Goal: Task Accomplishment & Management: Use online tool/utility

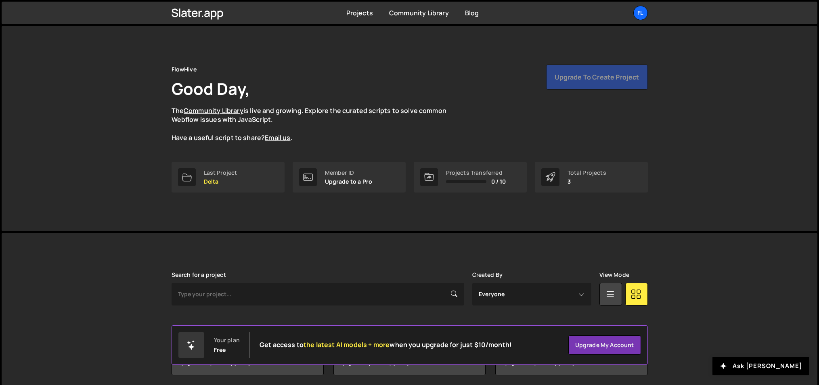
scroll to position [30, 0]
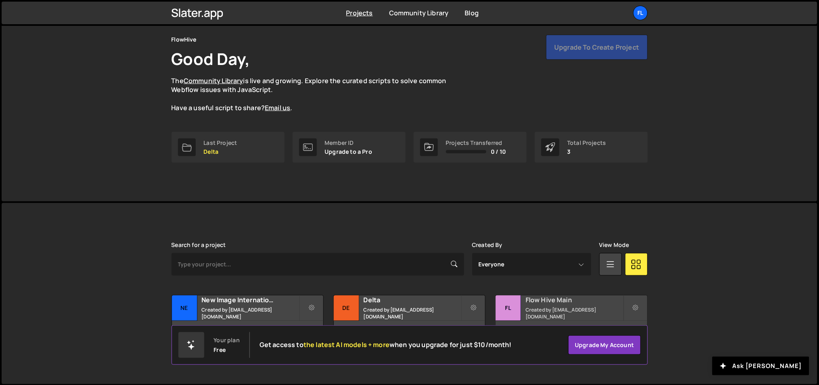
click at [546, 299] on h2 "Flow Hive Main" at bounding box center [573, 299] width 97 height 9
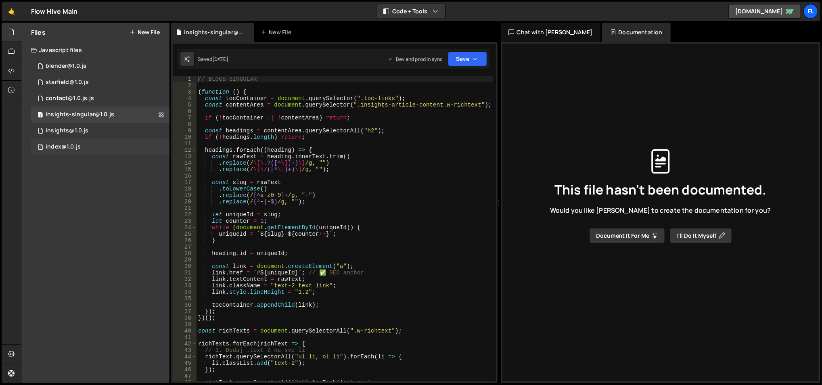
click at [107, 143] on div "1 index@1.0.js 0" at bounding box center [100, 147] width 138 height 16
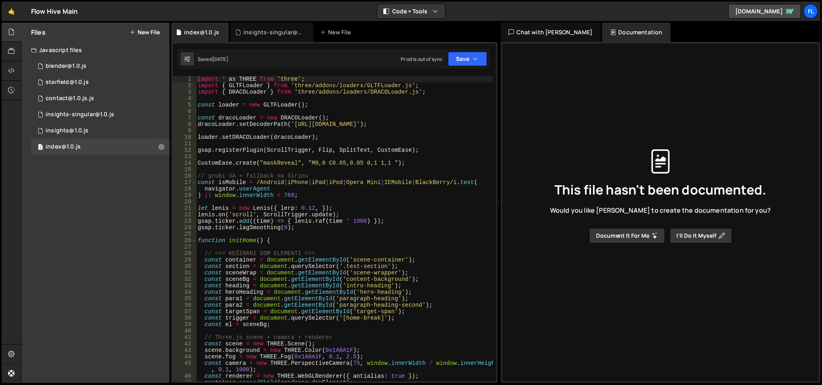
click at [275, 134] on div "import * as THREE from 'three' ; import { GLTFLoader } from 'three/addons/loade…" at bounding box center [344, 235] width 297 height 319
type textarea "loader.setDRACOLoader(dracoLoader);"
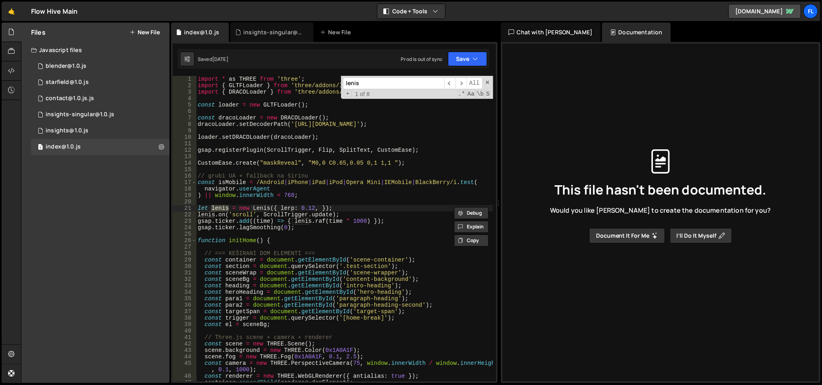
type input "lenis"
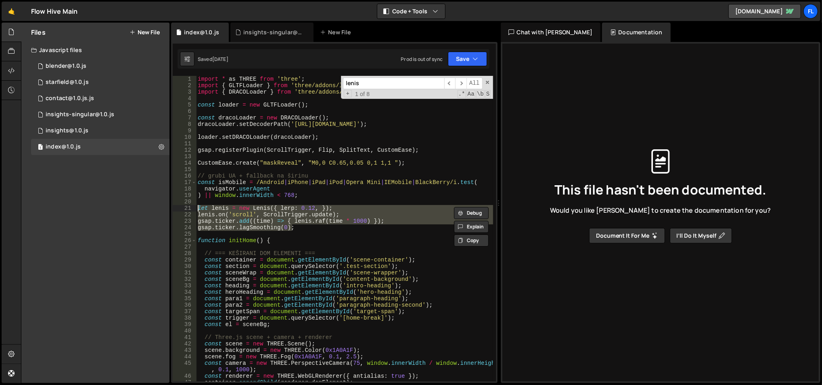
drag, startPoint x: 302, startPoint y: 229, endPoint x: 197, endPoint y: 209, distance: 107.2
click at [197, 209] on div "import * as THREE from 'three' ; import { GLTFLoader } from 'three/addons/loade…" at bounding box center [344, 235] width 297 height 319
click at [462, 82] on span "​" at bounding box center [460, 83] width 11 height 12
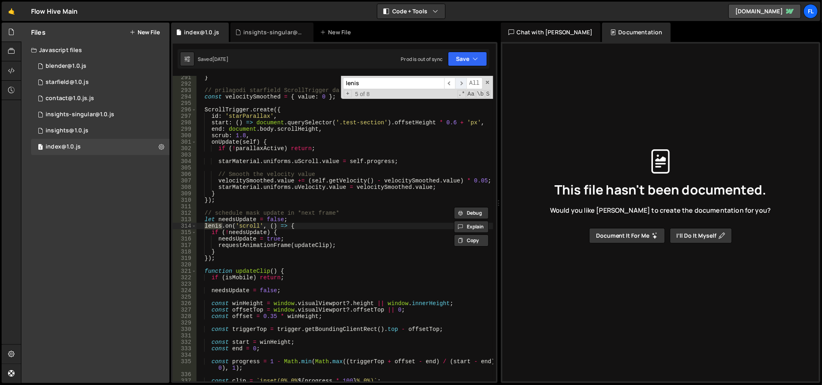
click at [462, 82] on span "​" at bounding box center [460, 83] width 11 height 12
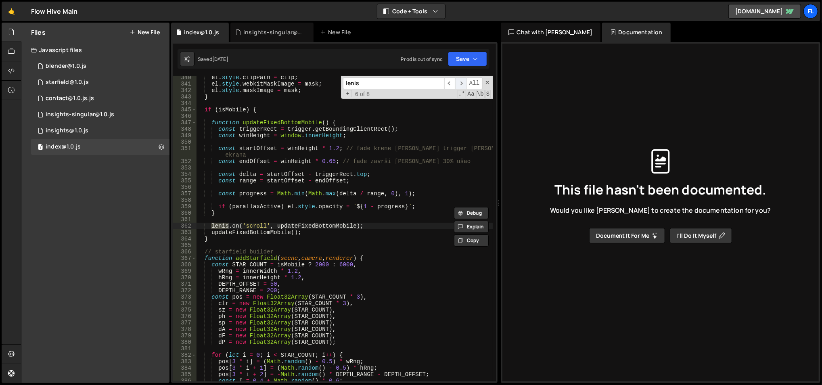
click at [462, 82] on span "​" at bounding box center [460, 83] width 11 height 12
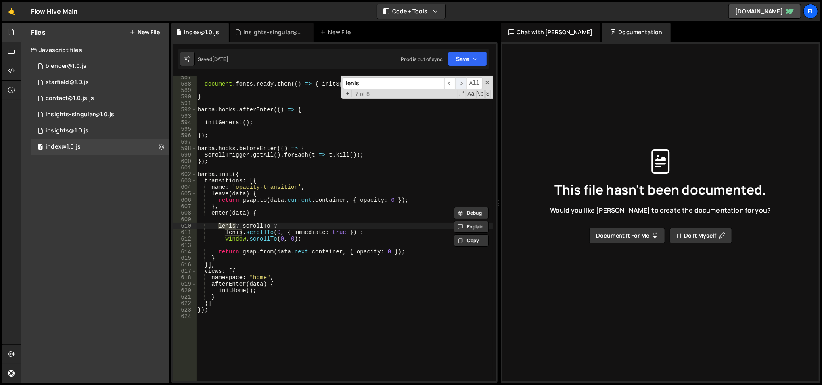
scroll to position [3836, 0]
click at [462, 82] on span "​" at bounding box center [460, 83] width 11 height 12
click at [462, 84] on span "​" at bounding box center [460, 83] width 11 height 12
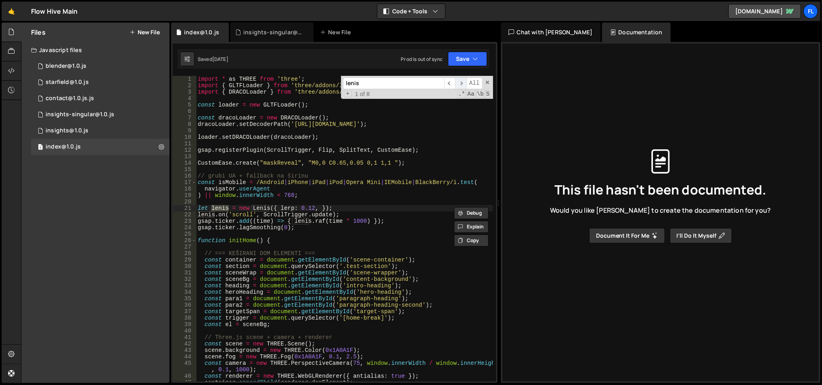
click at [462, 84] on span "​" at bounding box center [460, 83] width 11 height 12
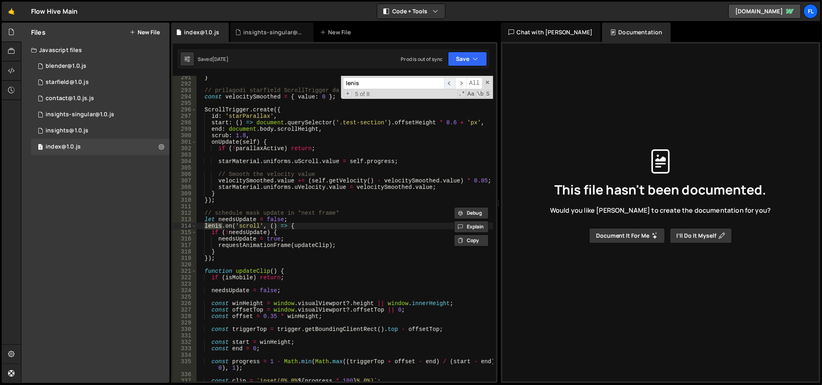
click at [452, 81] on span "​" at bounding box center [449, 83] width 11 height 12
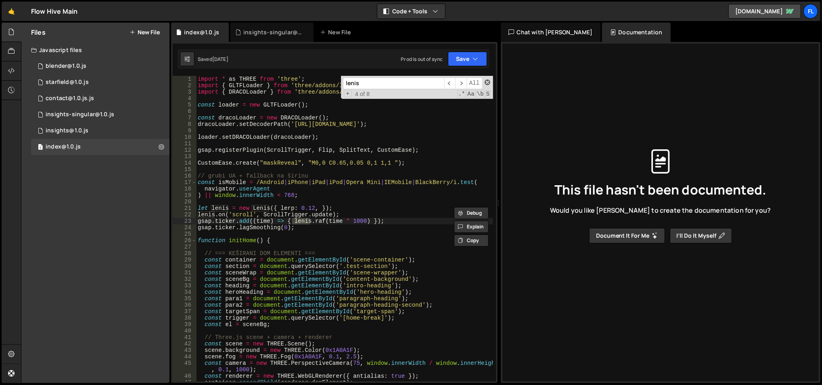
click at [487, 83] on span at bounding box center [488, 82] width 6 height 6
type textarea "gsap.ticker.add((time) => { [PERSON_NAME].raf(time * 1000) });"
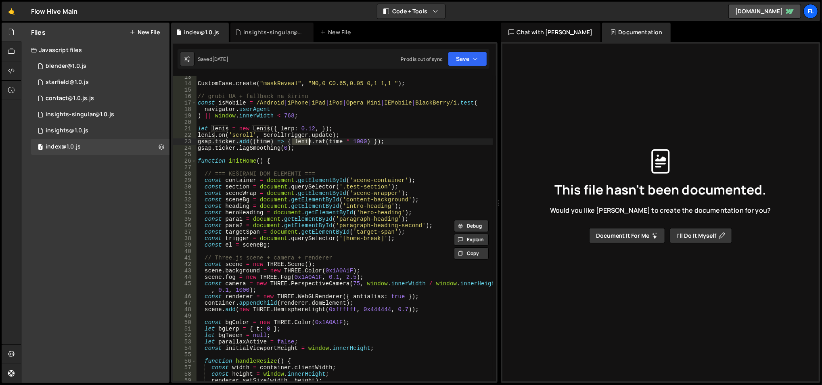
scroll to position [79, 0]
